Goal: Task Accomplishment & Management: Use online tool/utility

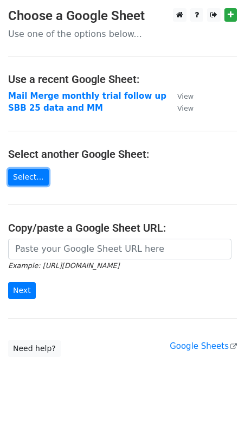
click at [33, 175] on link "Select..." at bounding box center [28, 177] width 41 height 17
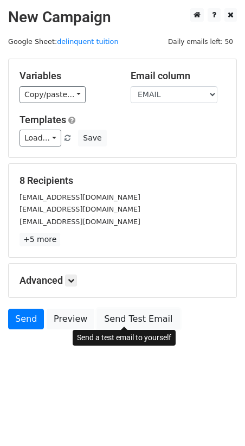
click at [128, 317] on link "Send Test Email" at bounding box center [138, 318] width 82 height 21
click at [115, 317] on link "Send Test Email" at bounding box center [138, 318] width 82 height 21
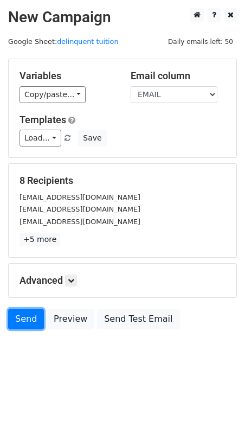
drag, startPoint x: 30, startPoint y: 313, endPoint x: 1, endPoint y: 307, distance: 30.5
click at [30, 314] on link "Send" at bounding box center [26, 318] width 36 height 21
